Goal: Information Seeking & Learning: Learn about a topic

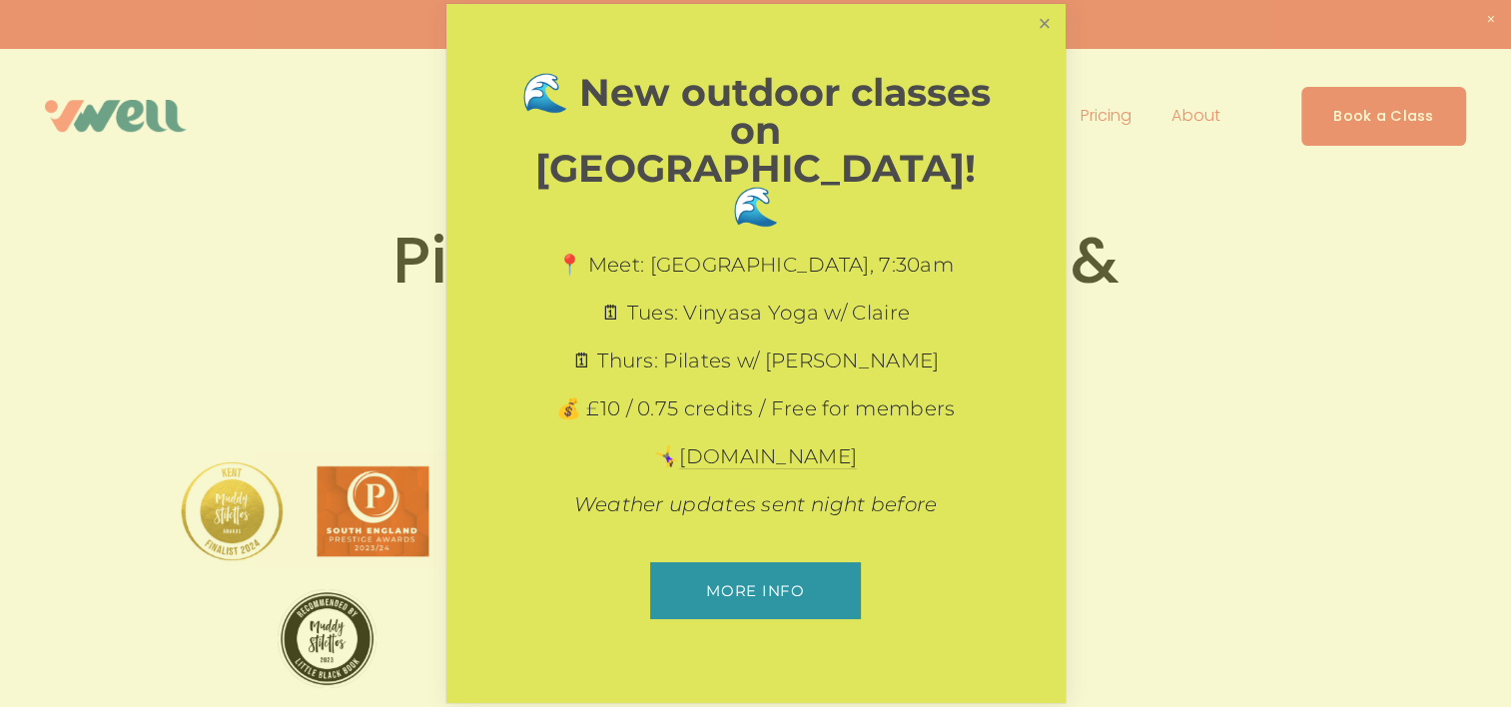
click at [1043, 42] on link "Close" at bounding box center [1044, 24] width 35 height 35
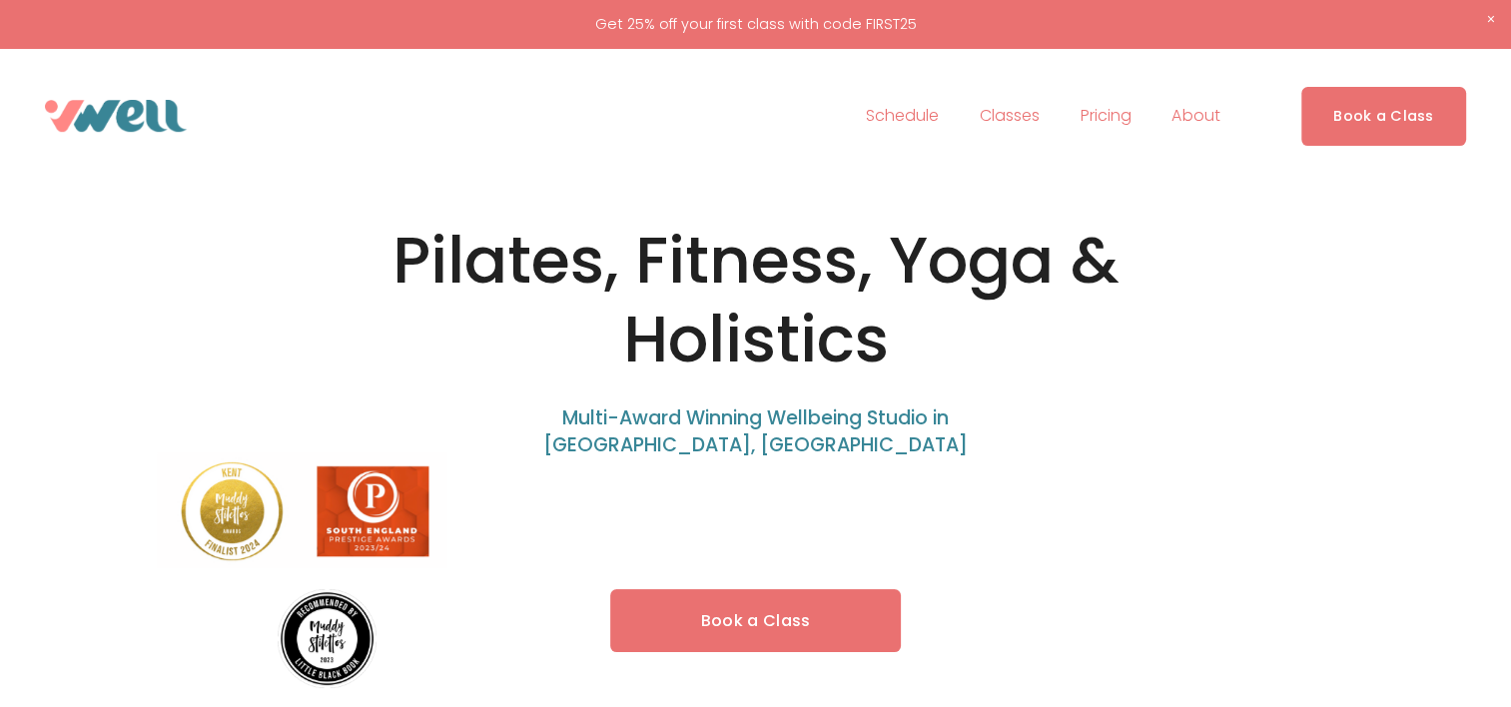
click at [0, 0] on span "Holistics" at bounding box center [0, 0] width 0 height 0
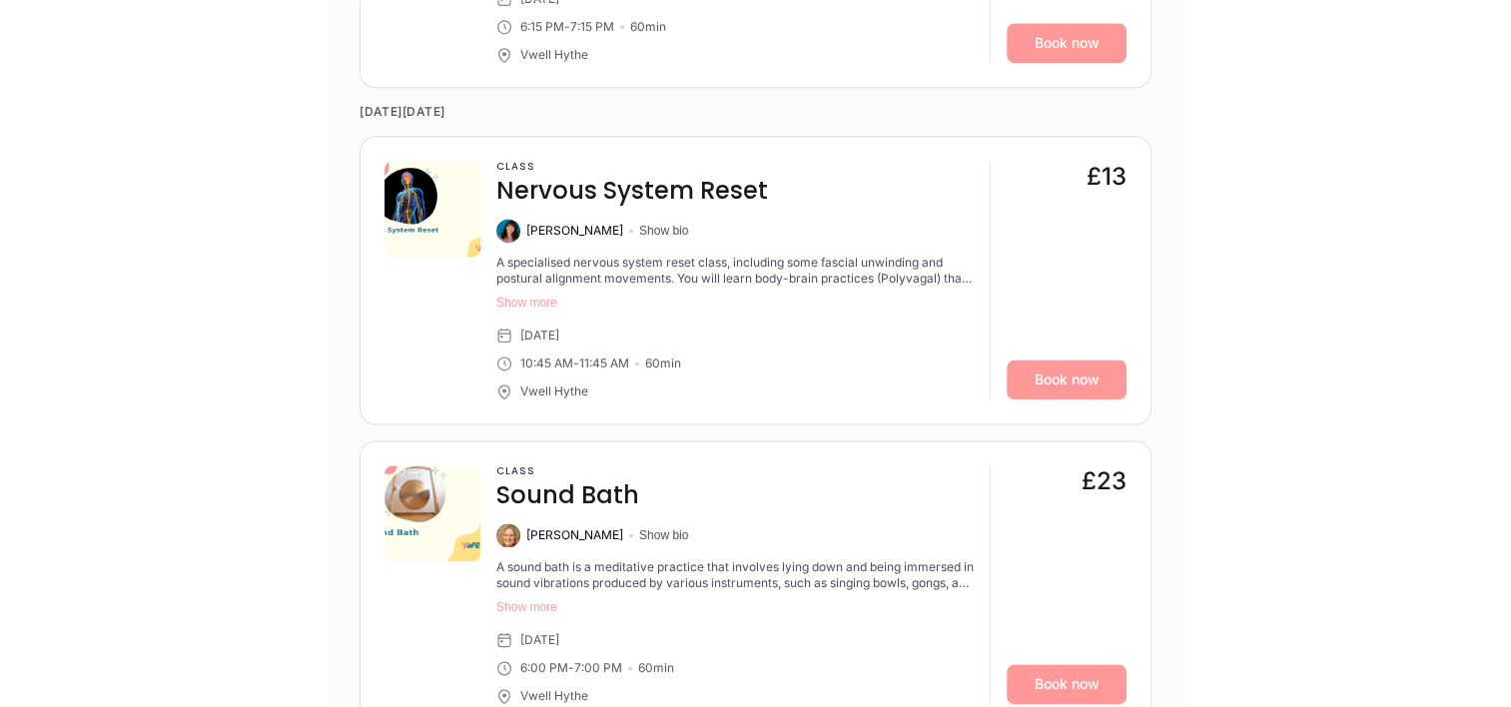
scroll to position [2675, 0]
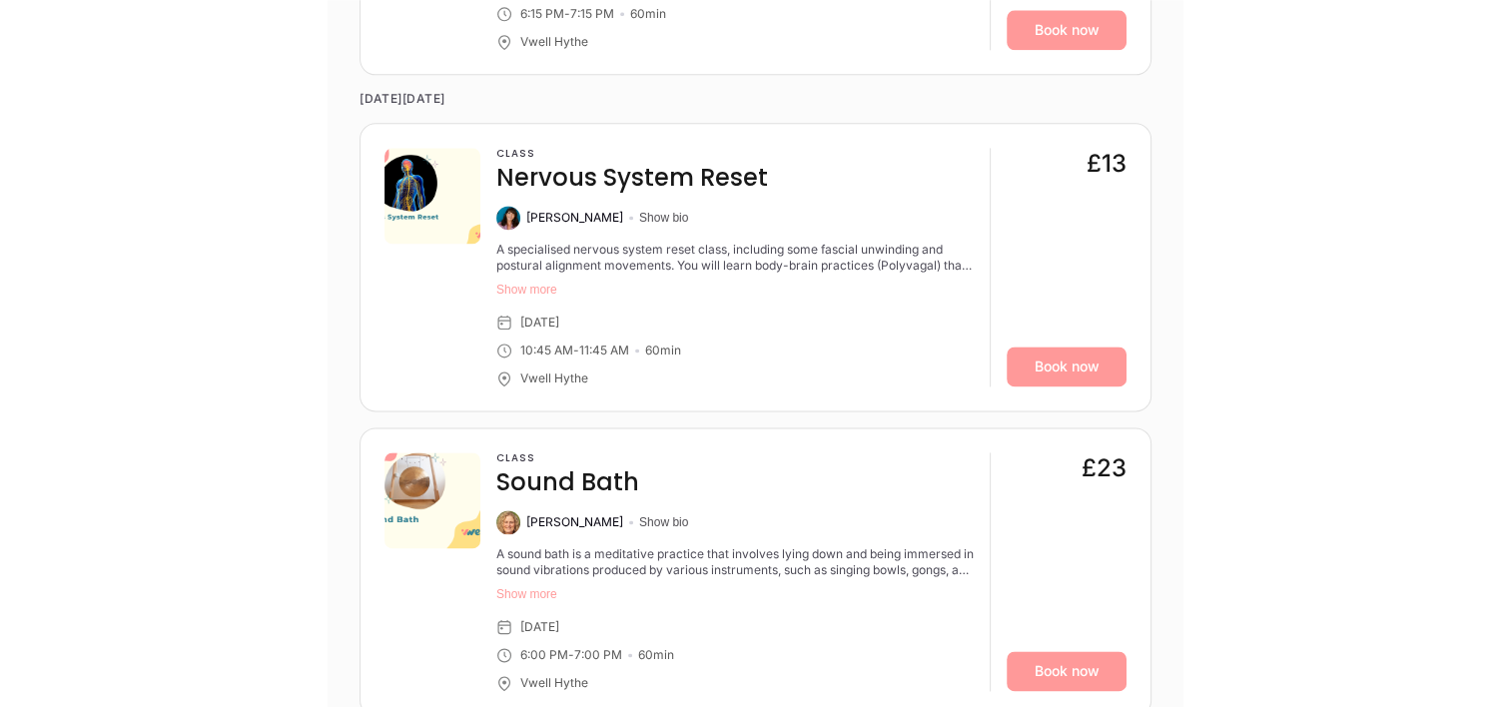
click at [523, 292] on button "Show more" at bounding box center [734, 290] width 477 height 16
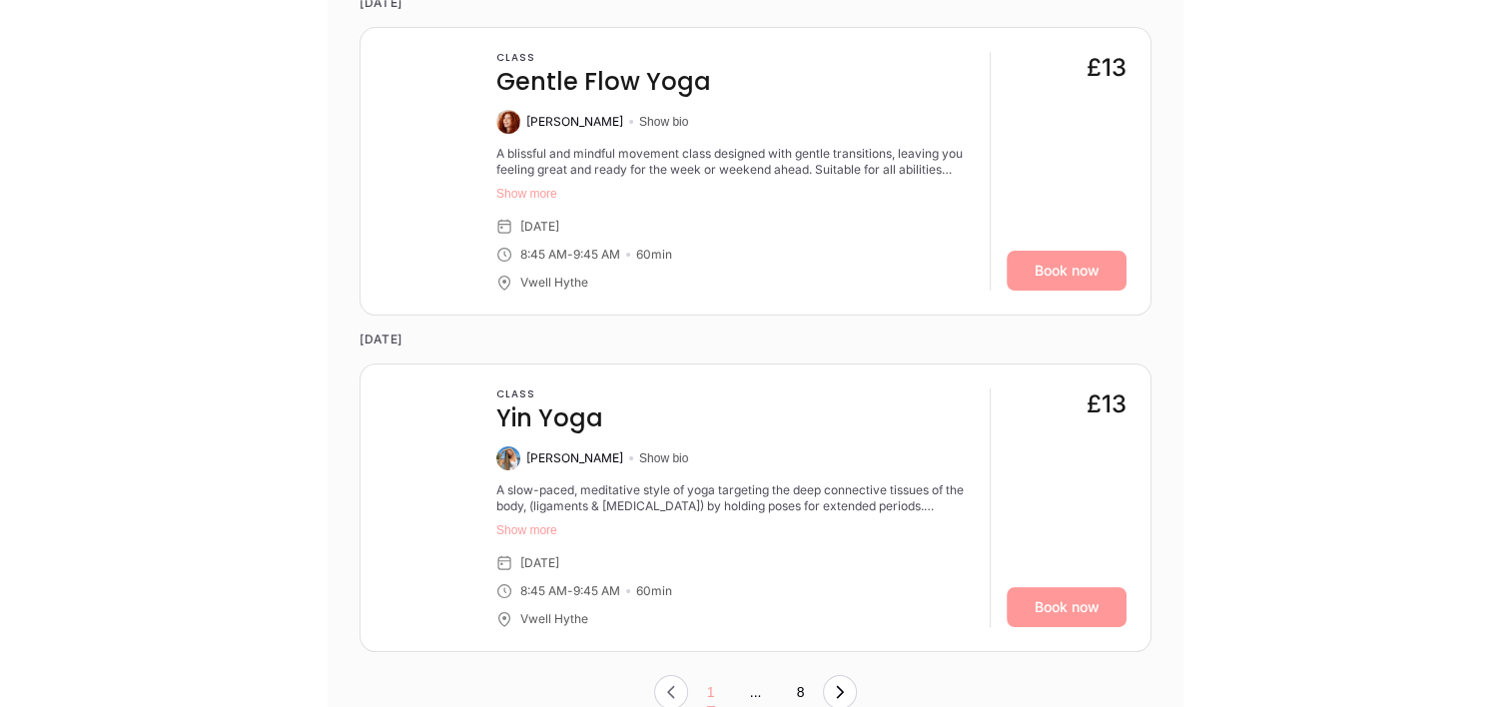
scroll to position [8068, 0]
